Goal: Navigation & Orientation: Find specific page/section

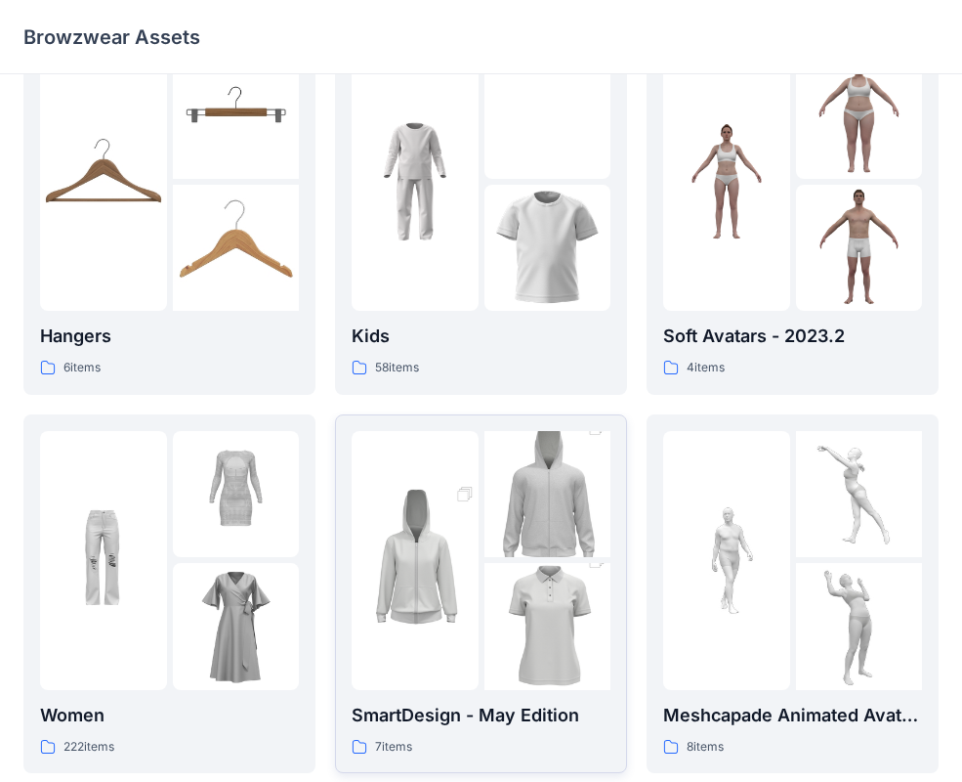
scroll to position [64, 0]
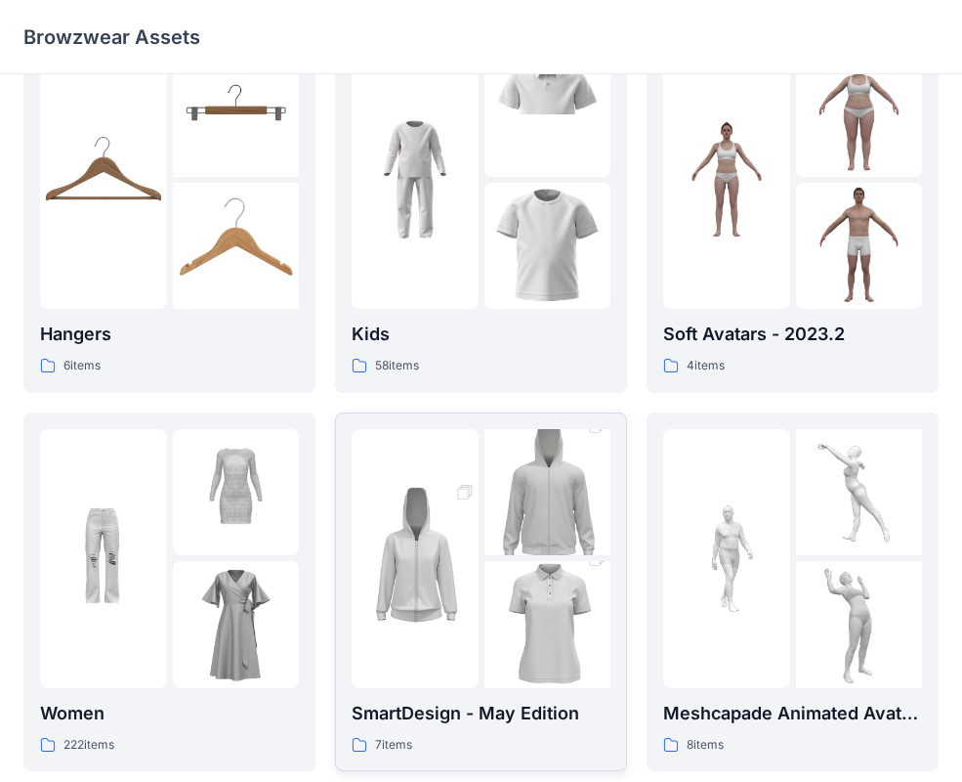
click at [473, 540] on img at bounding box center [415, 558] width 127 height 190
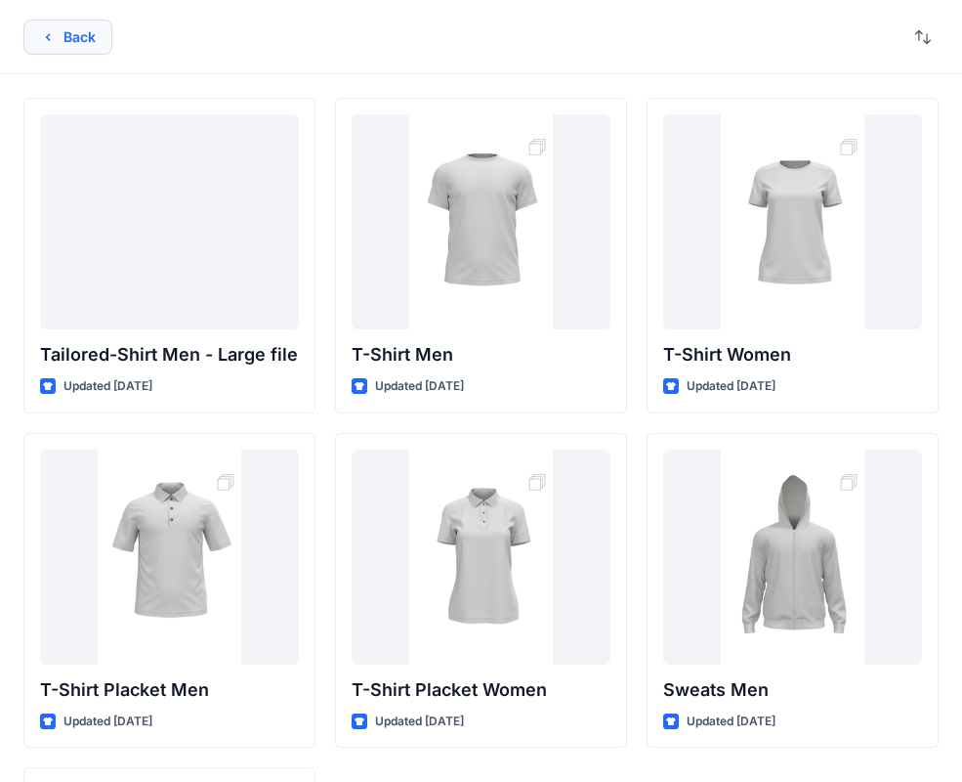
click at [60, 45] on button "Back" at bounding box center [67, 37] width 89 height 35
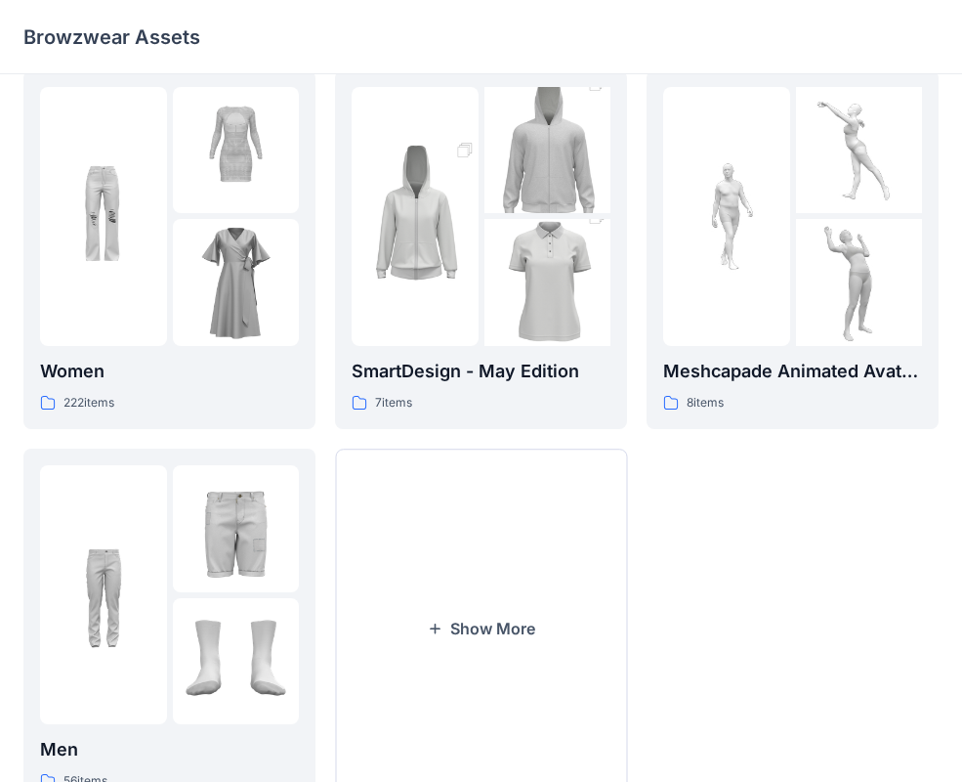
scroll to position [307, 0]
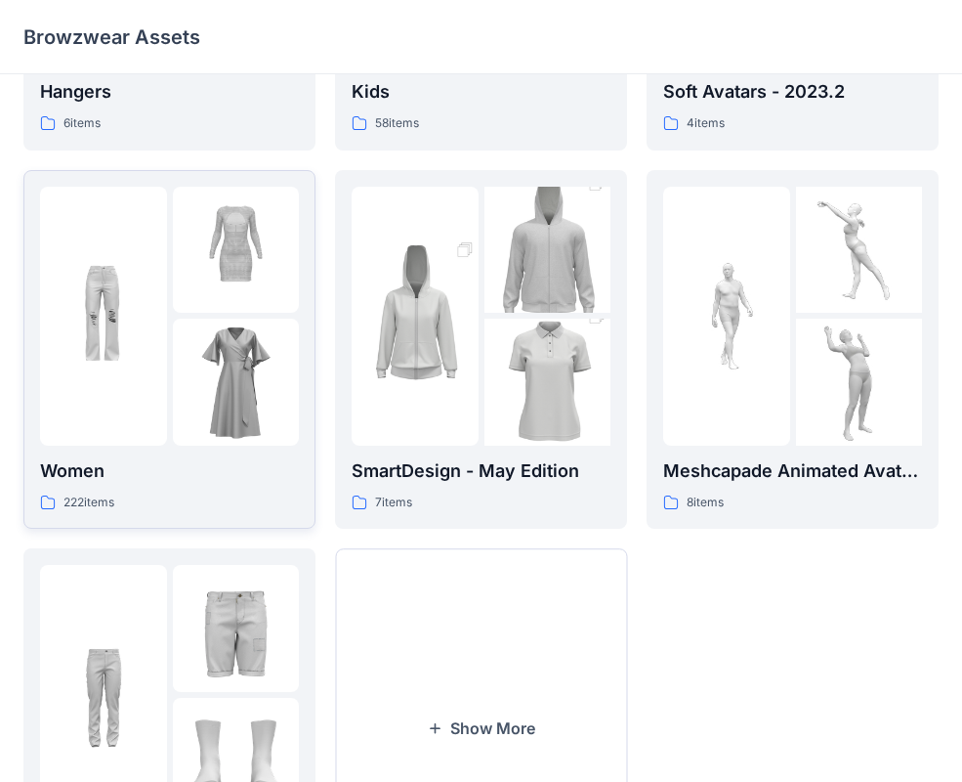
click at [135, 325] on img at bounding box center [103, 315] width 127 height 127
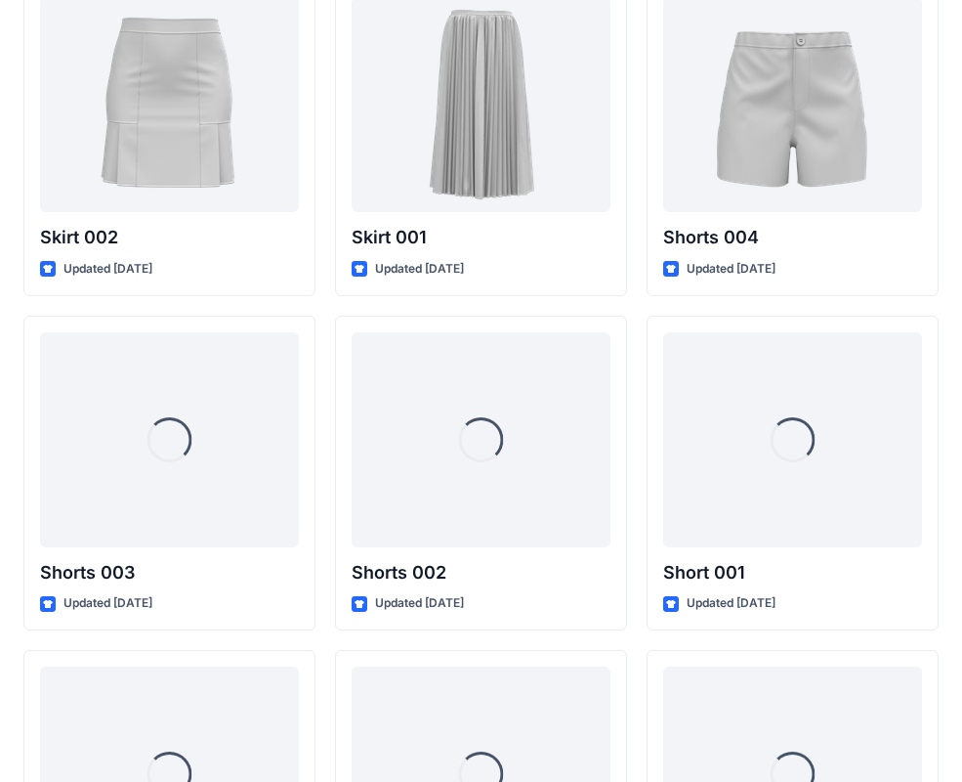
scroll to position [10658, 0]
